Goal: Find contact information: Find contact information

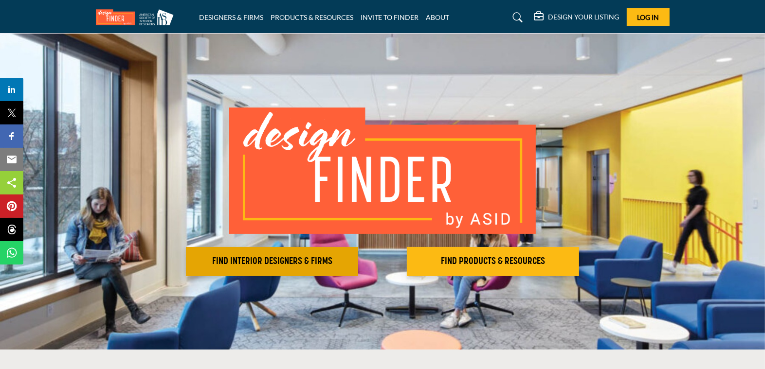
click at [295, 247] on div "FIND INTERIOR DESIGNERS & FIRMS FIND PRODUCTS & RESOURCES Find the products and…" at bounding box center [383, 192] width 574 height 169
click at [293, 263] on h2 "FIND INTERIOR DESIGNERS & FIRMS" at bounding box center [272, 262] width 166 height 12
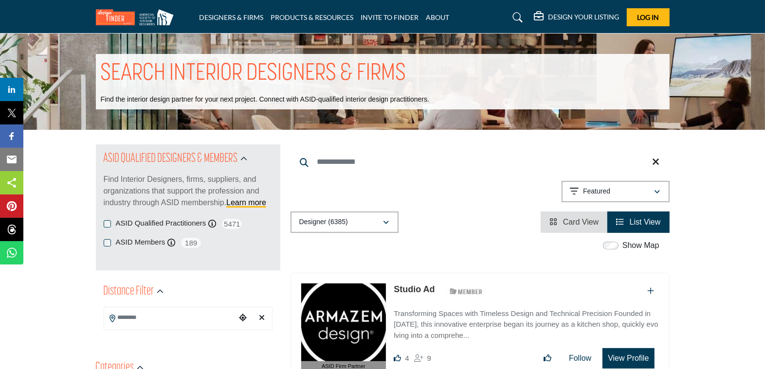
click at [406, 158] on input "Search Keyword" at bounding box center [479, 161] width 379 height 23
type input "**********"
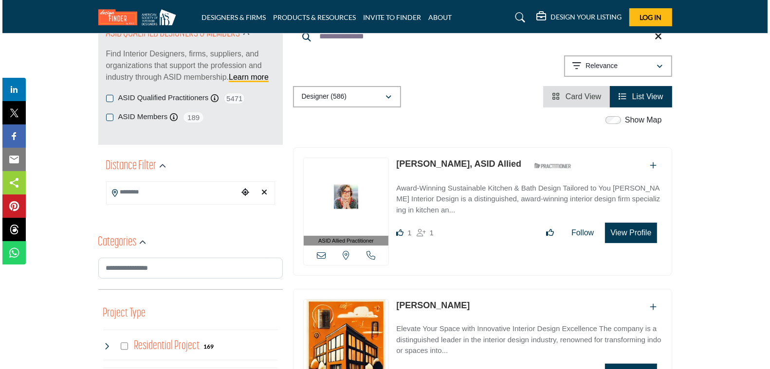
scroll to position [142, 0]
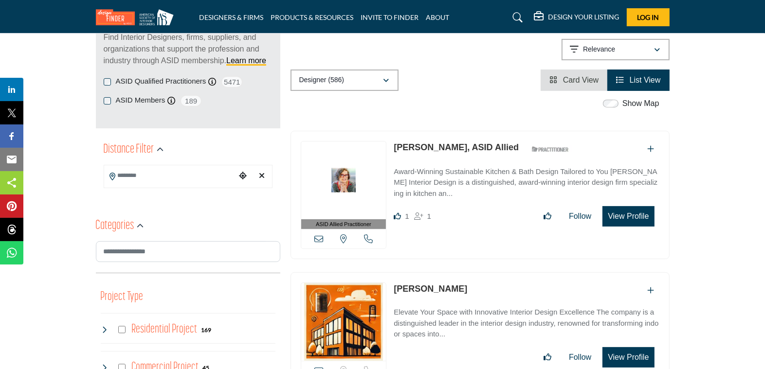
click at [632, 215] on button "View Profile" at bounding box center [628, 216] width 52 height 20
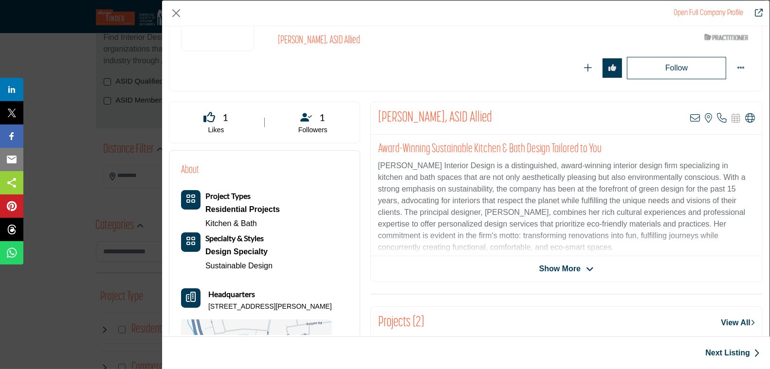
scroll to position [115, 0]
click at [571, 266] on span "Show More" at bounding box center [559, 268] width 41 height 12
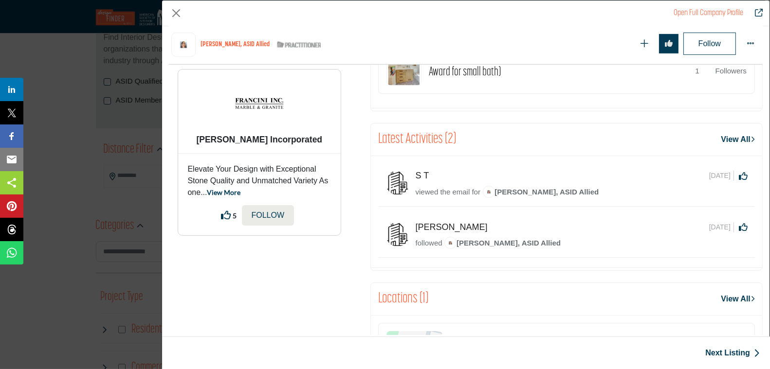
scroll to position [687, 0]
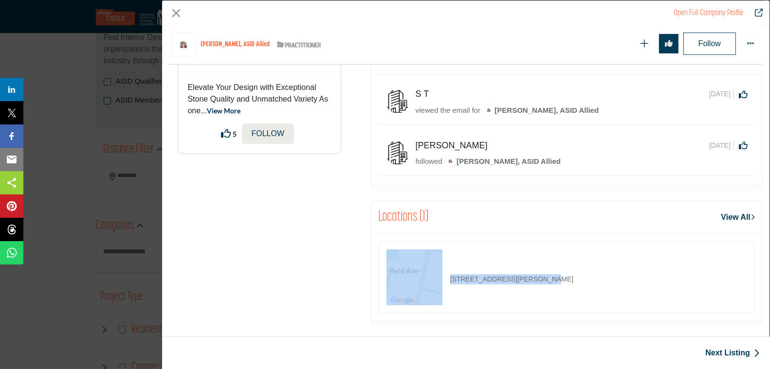
drag, startPoint x: 534, startPoint y: 272, endPoint x: 440, endPoint y: 271, distance: 94.4
click at [440, 271] on div "149 Byrd Ave, 07003-4428, USA" at bounding box center [479, 278] width 187 height 56
copy div "149 Byrd Ave, 07003-4428,"
